Goal: Communication & Community: Answer question/provide support

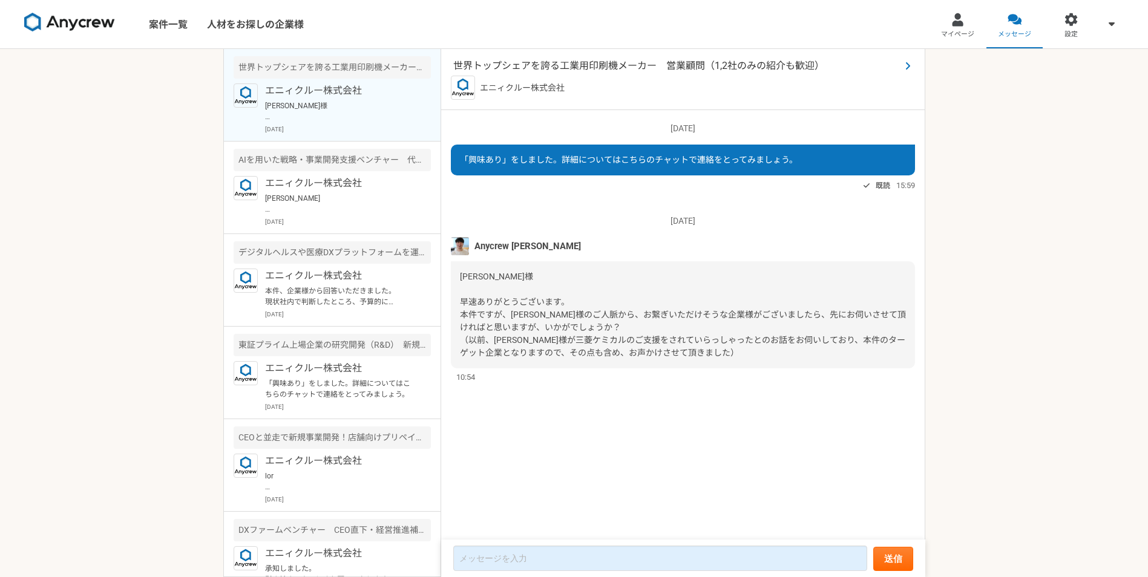
click at [556, 68] on span "世界トップシェアを誇る工業用印刷機メーカー　営業顧問（1,2社のみの紹介も歓迎）" at bounding box center [676, 66] width 447 height 15
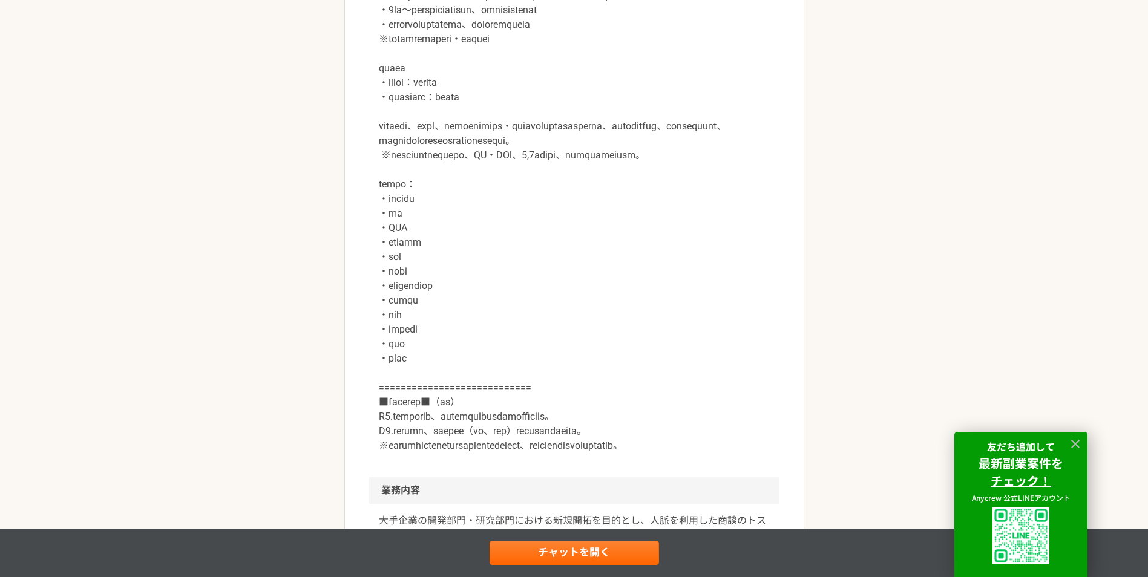
scroll to position [518, 0]
click at [582, 557] on link "チャットを開く" at bounding box center [574, 553] width 169 height 24
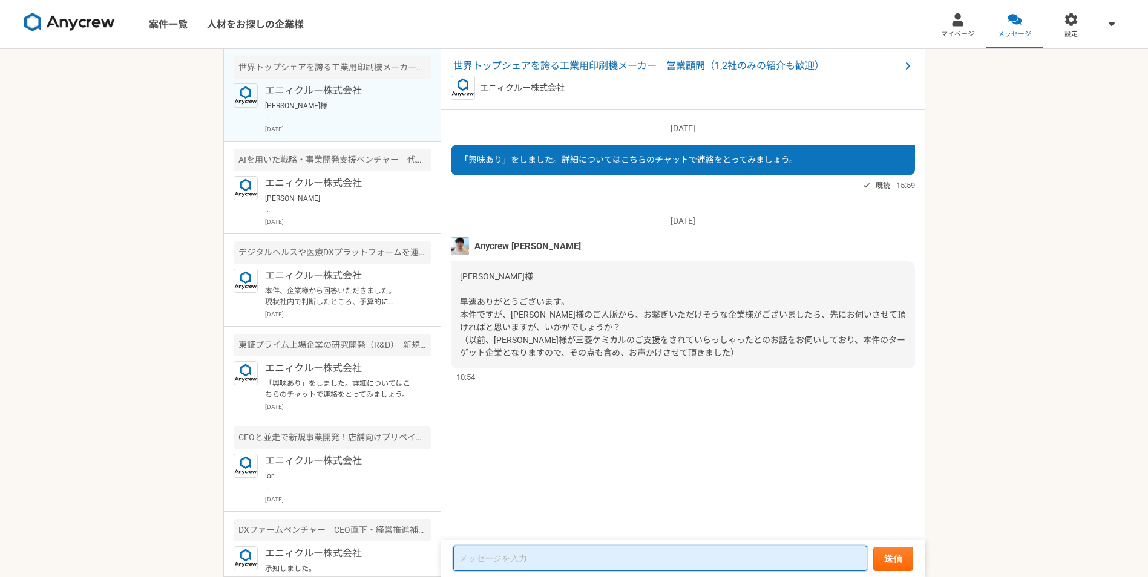
click at [557, 552] on textarea at bounding box center [660, 558] width 414 height 25
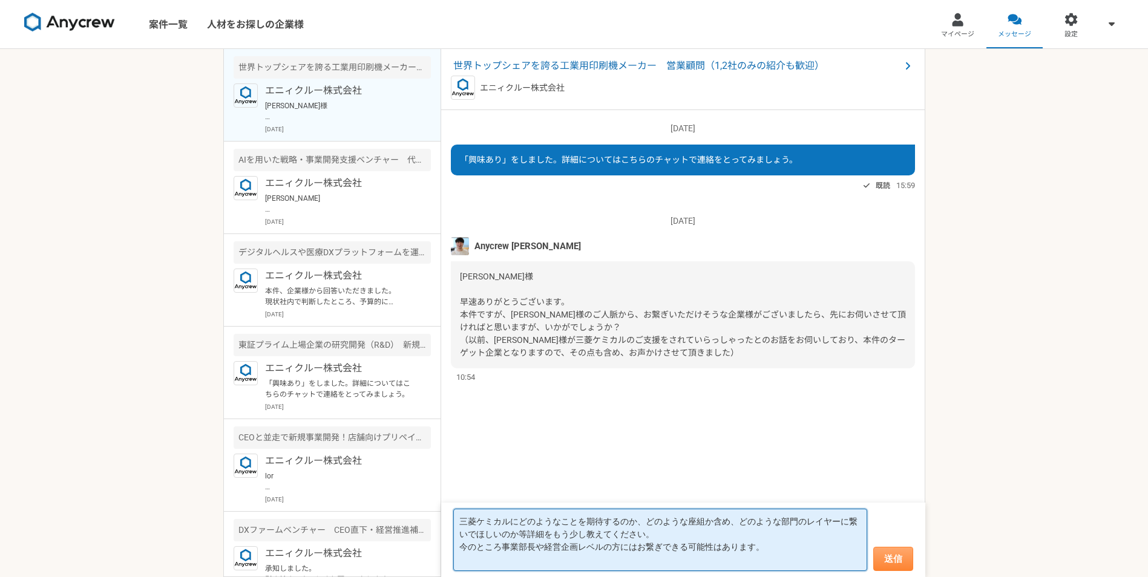
type textarea "三菱ケミカルにどのようなことを期待するのか、どのような座組か含め、どのような部門のレイヤーに繋いでほしいのか等詳細をもう少し教えてください。 今のところ事業部…"
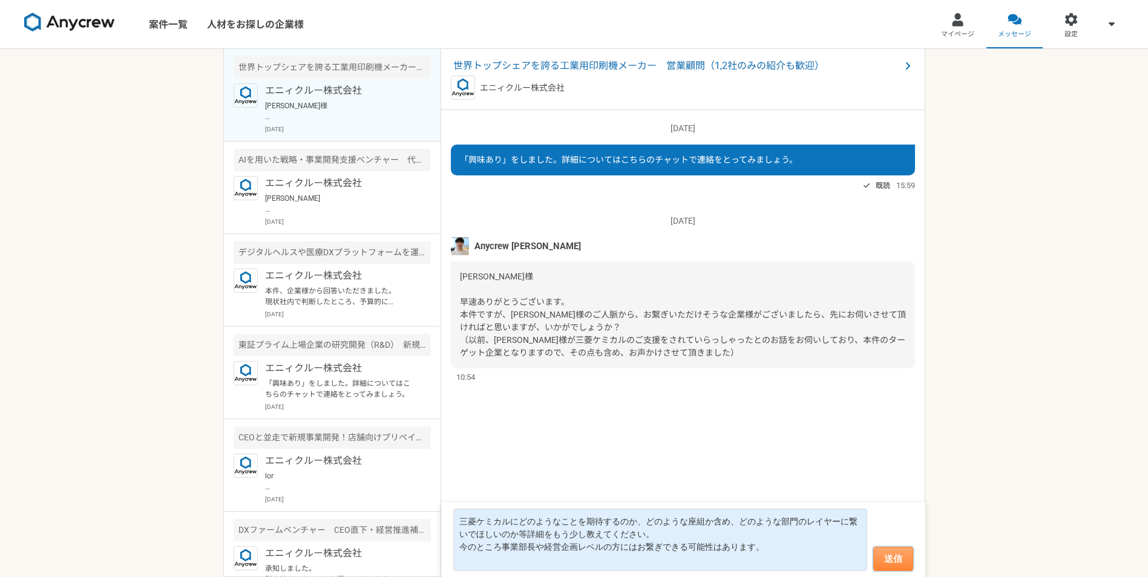
click at [898, 557] on button "送信" at bounding box center [893, 559] width 40 height 24
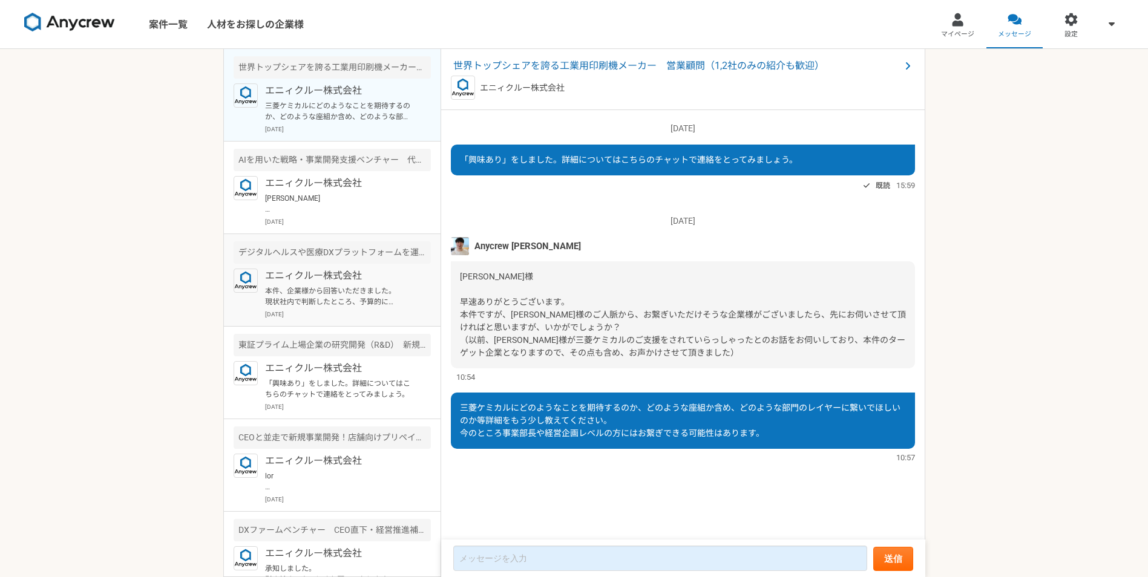
click at [319, 279] on p "エニィクルー株式会社" at bounding box center [339, 276] width 149 height 15
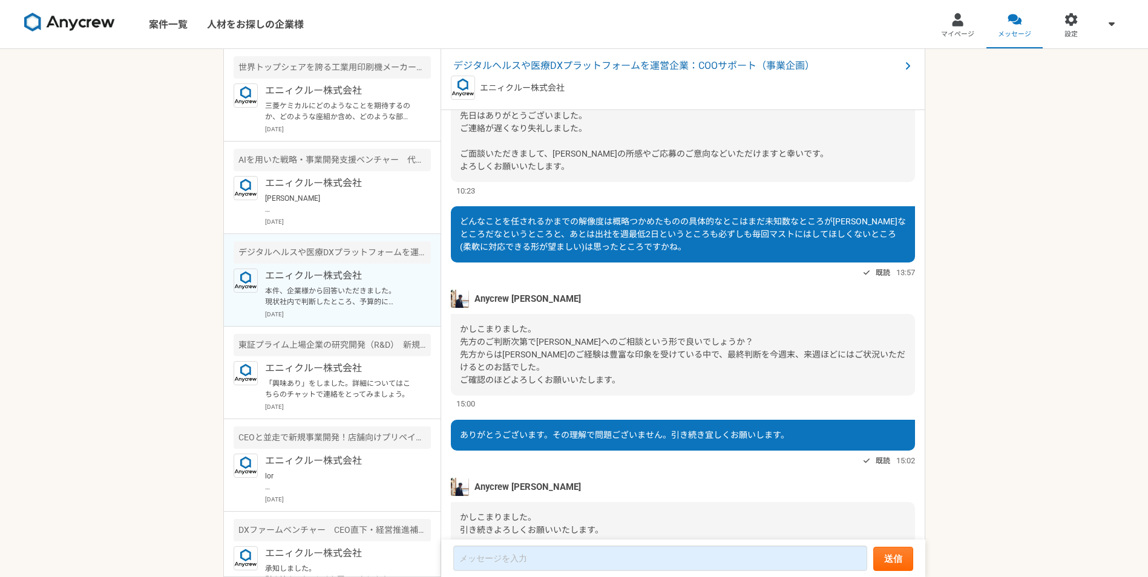
scroll to position [908, 0]
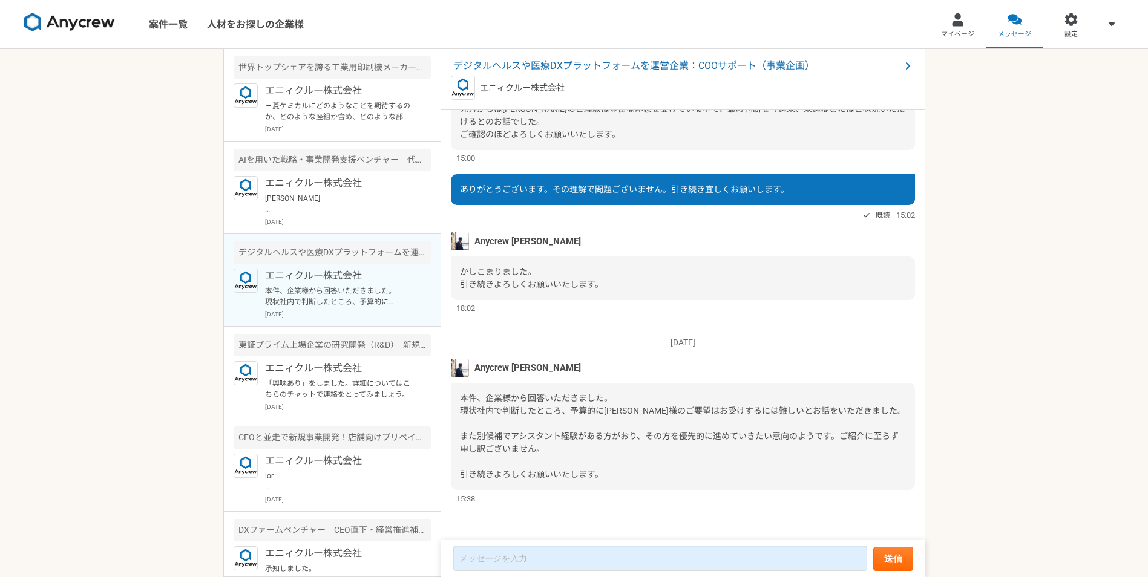
click at [343, 286] on p "本件、企業様から回答いただきました。 現状社内で判断したところ、予算的に[PERSON_NAME]様のご要望はお受けするには難しいとお話をいただきました。 ま…" at bounding box center [339, 297] width 149 height 22
click at [341, 202] on p "[PERSON_NAME] ありがとうございます。 こちらもチャレンジングですが、是非よろしくお願いします。" at bounding box center [339, 204] width 149 height 22
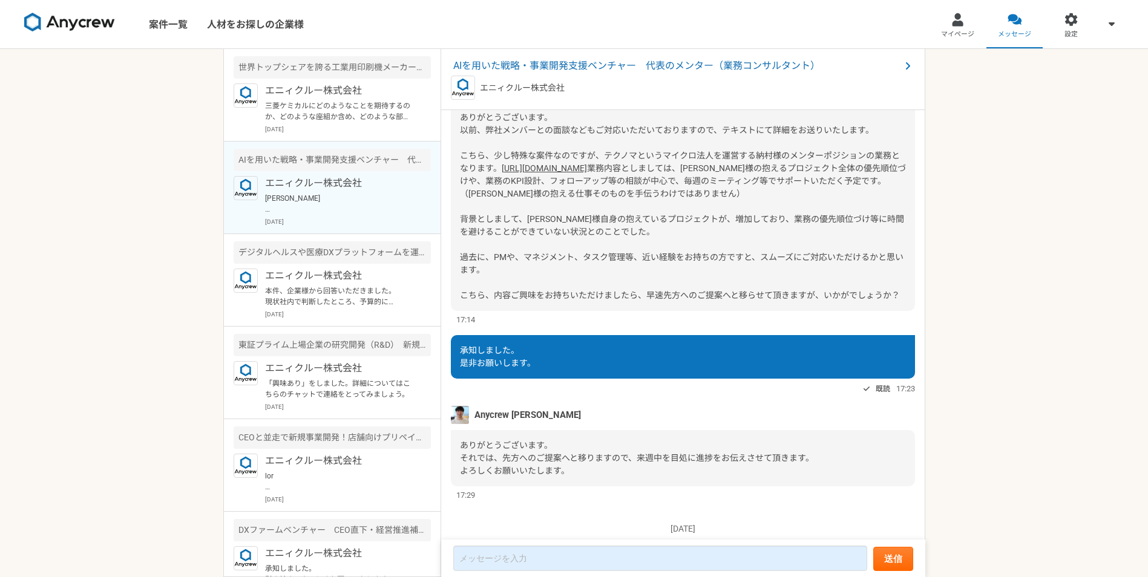
scroll to position [636, 0]
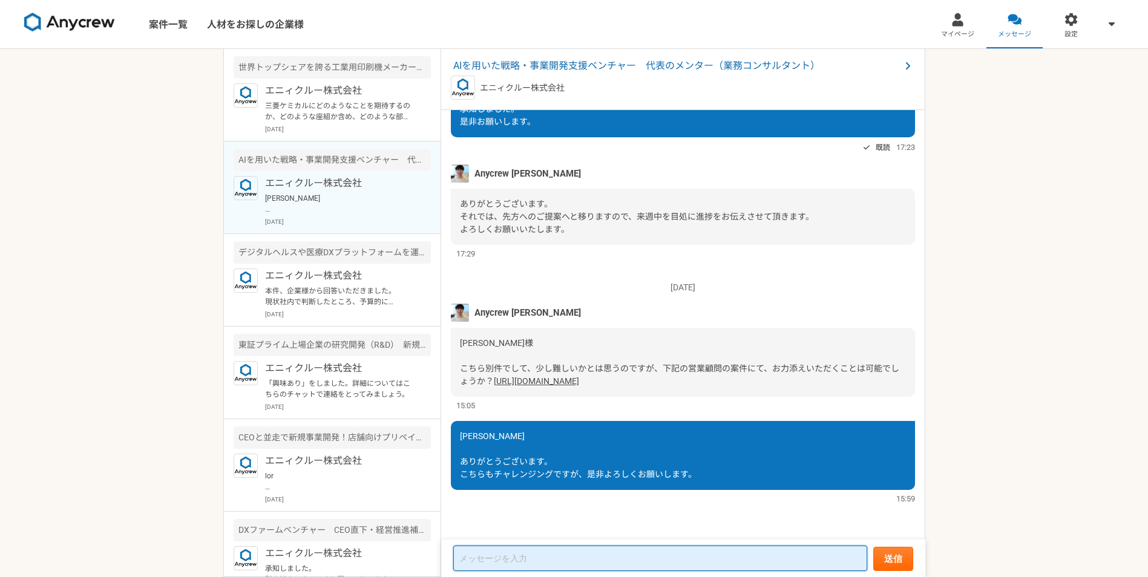
click at [610, 549] on textarea at bounding box center [660, 558] width 414 height 25
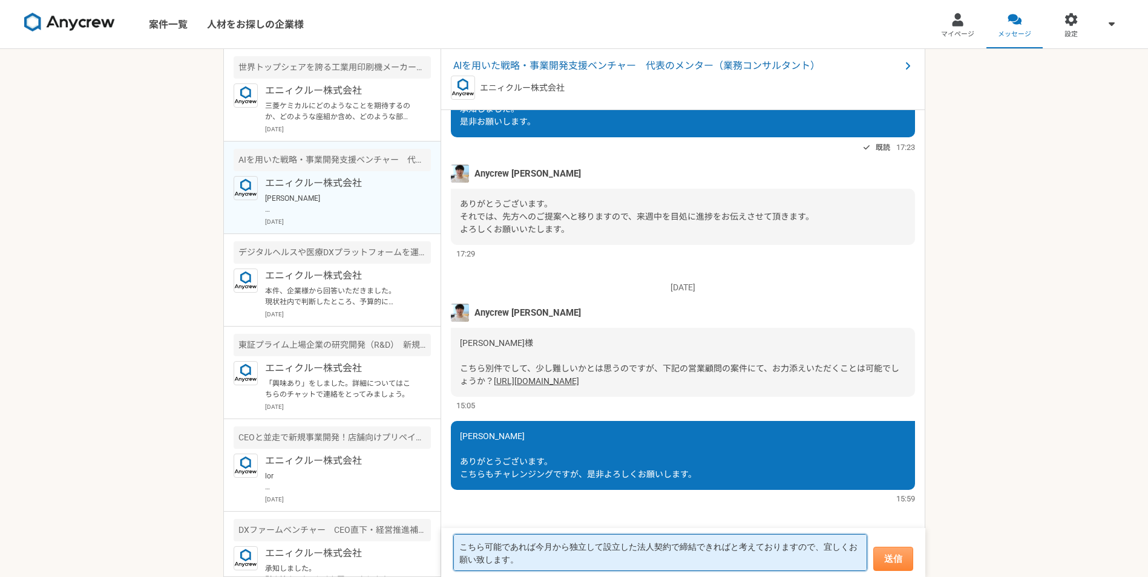
type textarea "こちら可能であれば今月から独立して設立した法人契約で締結できればと考えておりますので、宜しくお願い致します。"
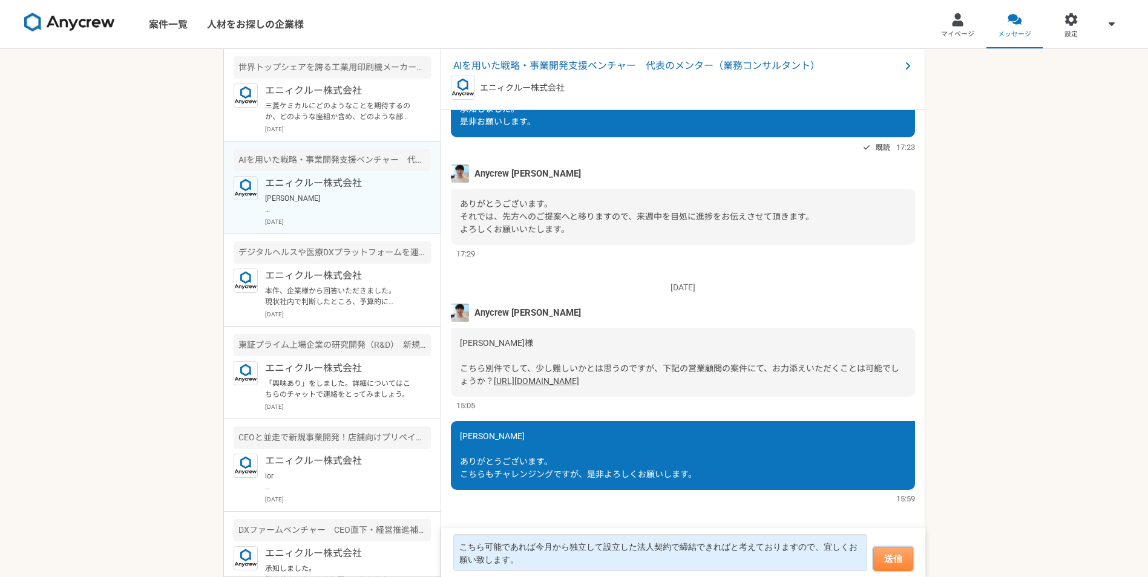
click at [889, 558] on button "送信" at bounding box center [893, 559] width 40 height 24
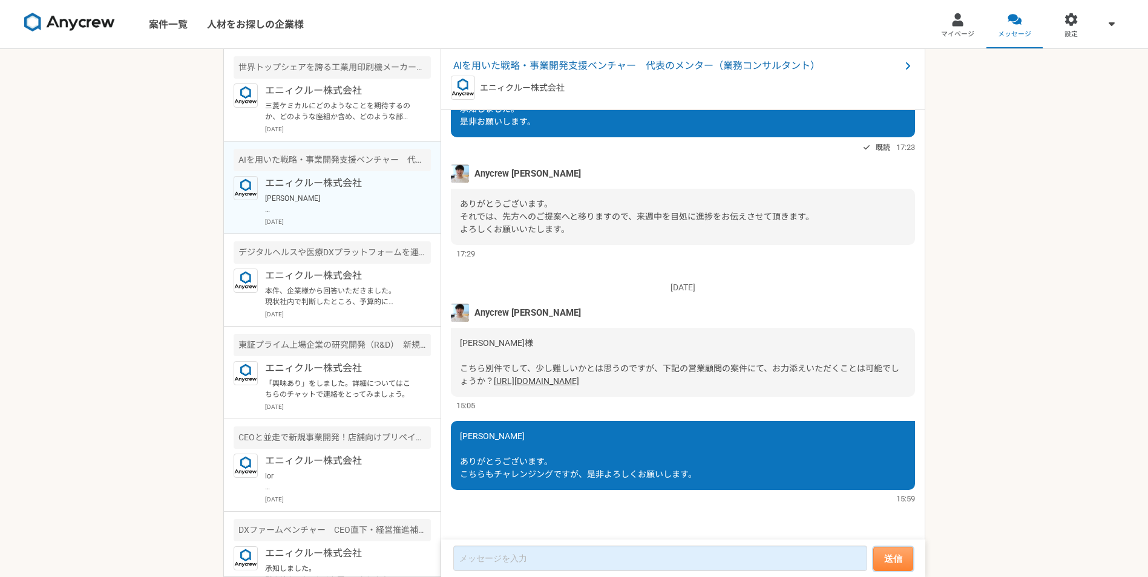
scroll to position [739, 0]
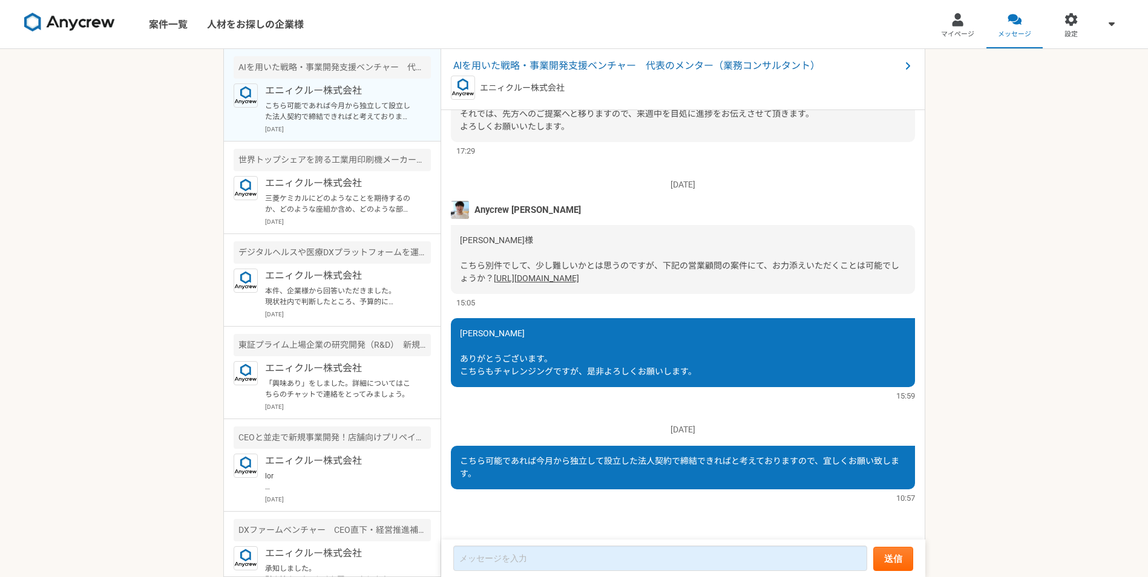
click at [80, 333] on div "案件一覧 人材をお探しの企業様 マイページ メッセージ 設定 AIを用いた戦略・事業開発支援ベンチャー　代表のメンター（業務コンサルタント） エニィクルー株式…" at bounding box center [574, 288] width 1148 height 577
